Goal: Information Seeking & Learning: Understand process/instructions

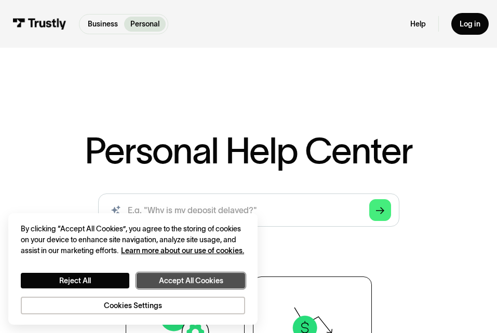
click at [187, 279] on button "Accept All Cookies" at bounding box center [191, 281] width 108 height 16
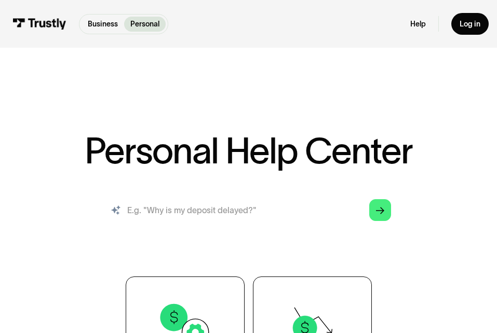
click at [210, 216] on input "search" at bounding box center [248, 210] width 301 height 33
type input "download transaction report in pdf format"
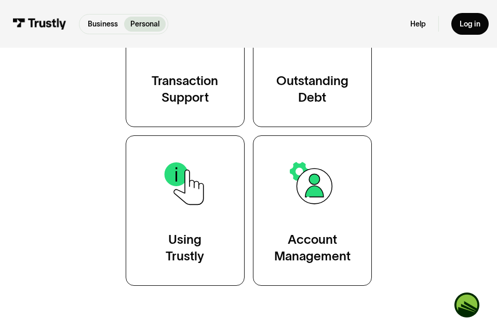
scroll to position [270, 0]
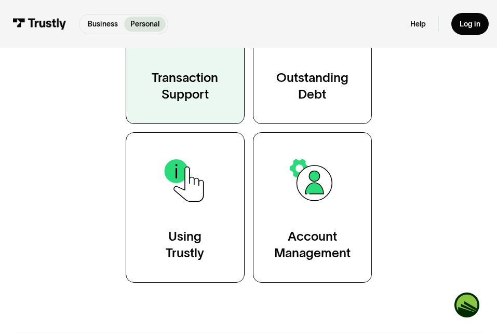
click at [174, 86] on div "Transaction Support" at bounding box center [185, 86] width 66 height 33
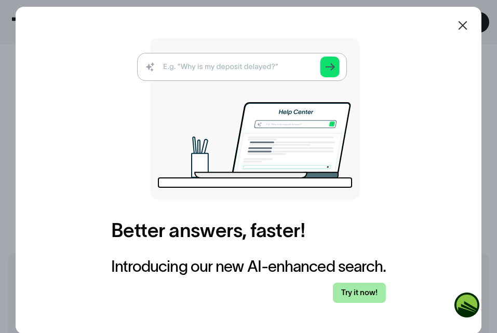
click at [362, 288] on link "Try it now!" at bounding box center [359, 293] width 53 height 20
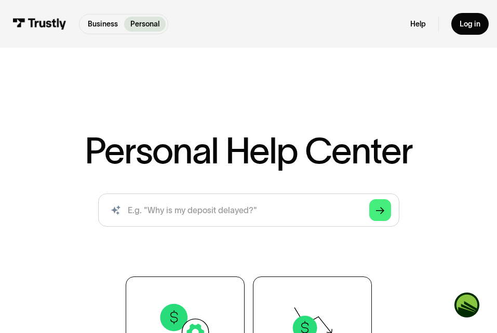
scroll to position [291, 0]
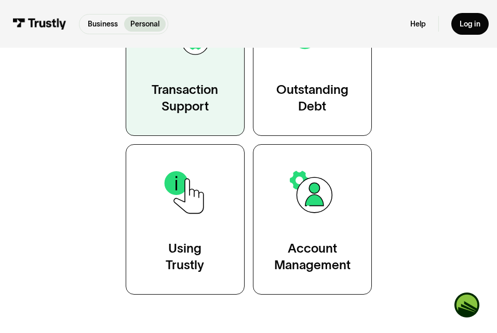
click at [182, 104] on div "Transaction Support" at bounding box center [185, 97] width 66 height 33
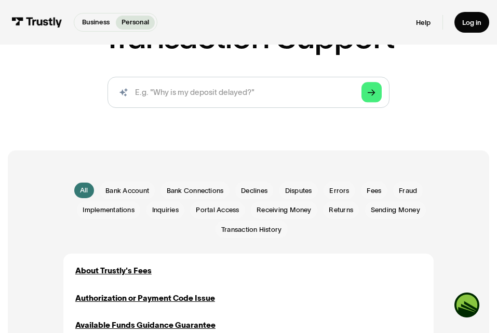
scroll to position [104, 0]
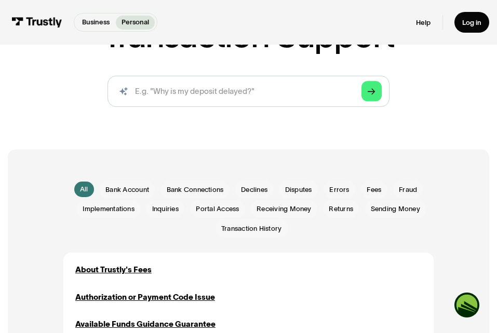
click at [186, 216] on div "Portal Access Portal Access" at bounding box center [214, 209] width 61 height 18
click at [250, 232] on span "Transaction History" at bounding box center [251, 229] width 60 height 10
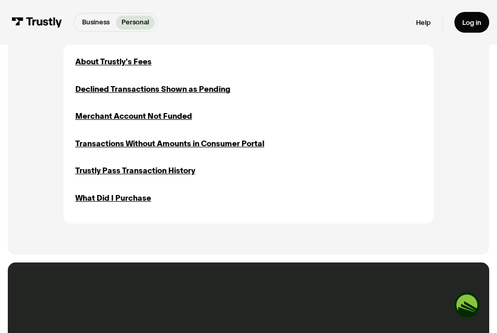
scroll to position [332, 0]
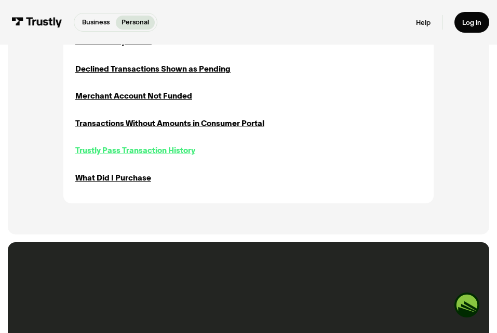
click at [158, 155] on div "Trustly Pass Transaction History" at bounding box center [135, 151] width 120 height 12
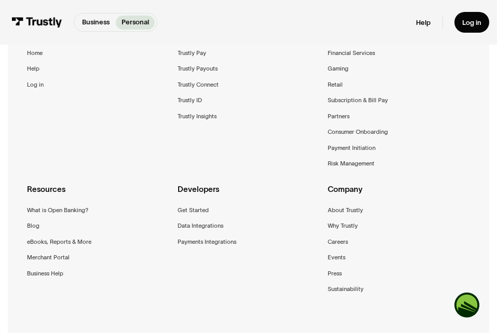
scroll to position [733, 0]
click at [456, 23] on link "Log in" at bounding box center [471, 22] width 35 height 21
